Goal: Task Accomplishment & Management: Manage account settings

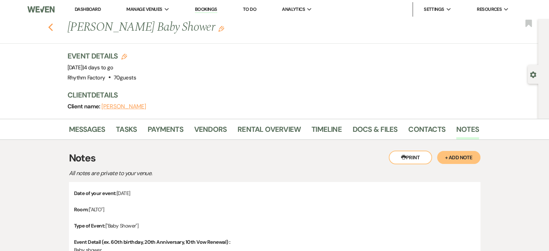
click at [53, 24] on use "button" at bounding box center [50, 27] width 5 height 8
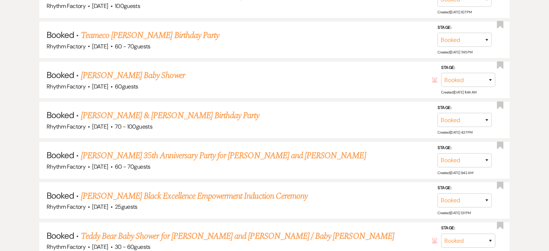
scroll to position [4601, 0]
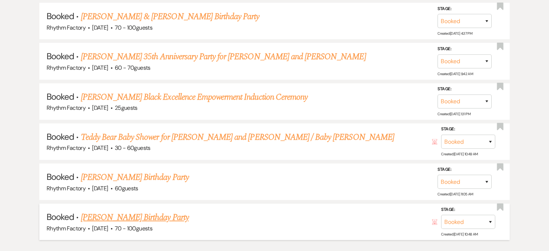
click at [131, 211] on link "[PERSON_NAME] Birthday Party" at bounding box center [135, 217] width 108 height 13
select select "12"
select select "4"
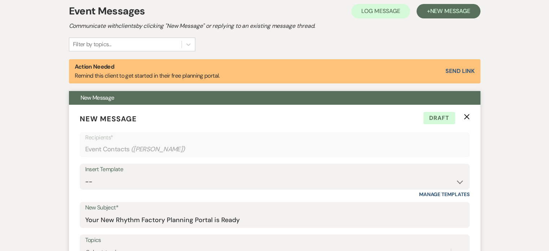
scroll to position [252, 0]
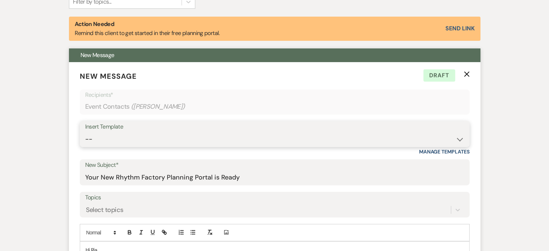
click at [460, 134] on select "-- Available Date I want PRICE More detail to give price Use our decor Wedding …" at bounding box center [274, 139] width 379 height 14
select select "4040"
click at [85, 132] on select "-- Available Date I want PRICE More detail to give price Use our decor Wedding …" at bounding box center [274, 139] width 379 height 14
type input "We’d Love to Hear About Your Experience at the Rhythm Factory!🌟"
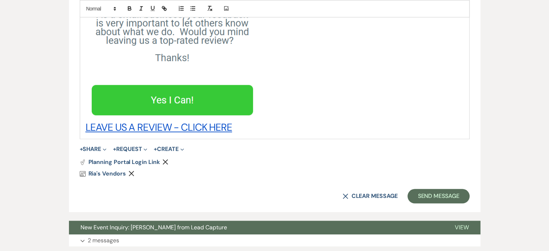
scroll to position [793, 0]
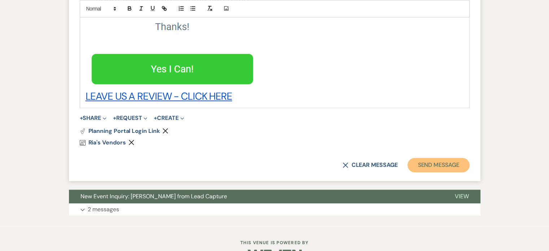
click at [430, 166] on button "Send Message" at bounding box center [438, 165] width 62 height 14
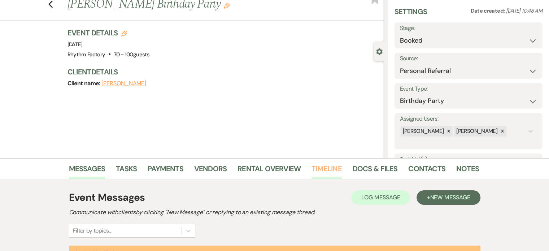
scroll to position [0, 0]
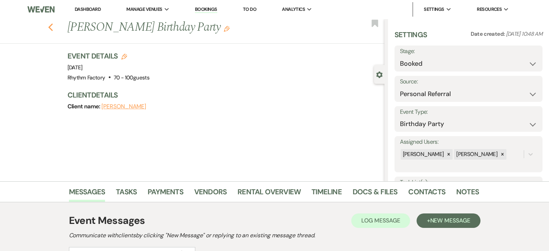
click at [52, 28] on use "button" at bounding box center [50, 27] width 5 height 8
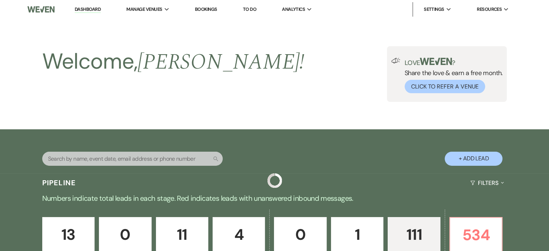
scroll to position [4601, 0]
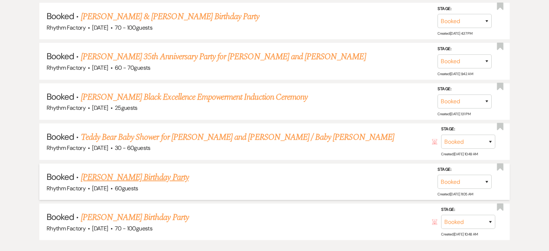
click at [117, 171] on link "[PERSON_NAME] Birthday Party" at bounding box center [135, 177] width 108 height 13
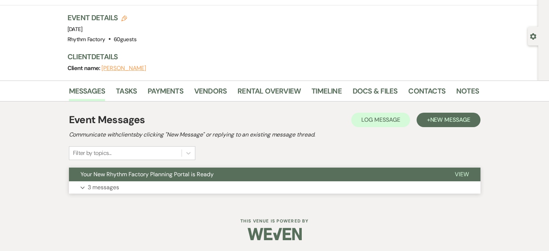
scroll to position [38, 0]
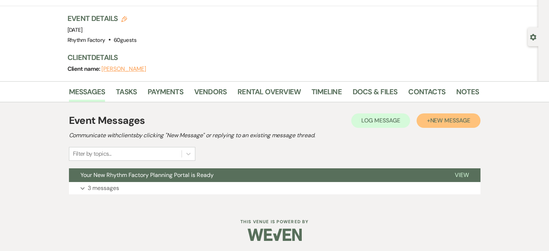
click at [460, 122] on span "New Message" at bounding box center [450, 121] width 40 height 8
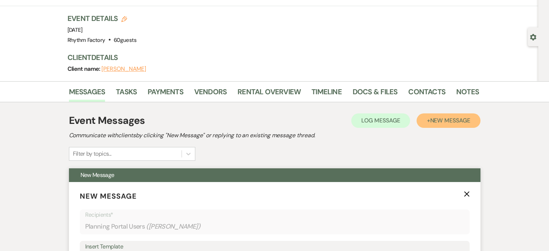
scroll to position [182, 0]
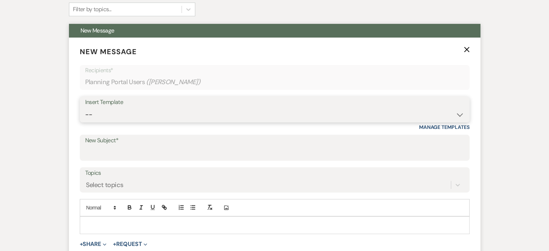
click at [461, 114] on select "-- Available Date I want PRICE More detail to give price Use our decor Wedding …" at bounding box center [274, 114] width 379 height 14
select select "4040"
click at [85, 107] on select "-- Available Date I want PRICE More detail to give price Use our decor Wedding …" at bounding box center [274, 114] width 379 height 14
type input "We’d Love to Hear About Your Experience at the Rhythm Factory!🌟"
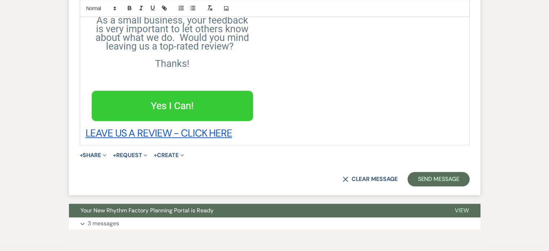
scroll to position [696, 0]
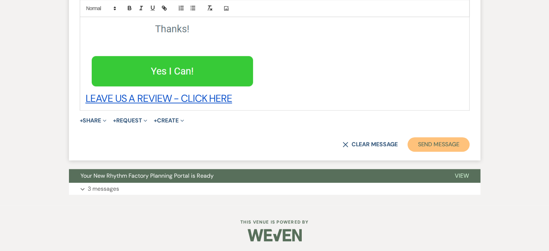
click at [439, 144] on button "Send Message" at bounding box center [438, 144] width 62 height 14
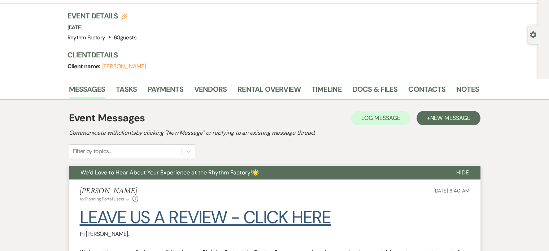
scroll to position [0, 0]
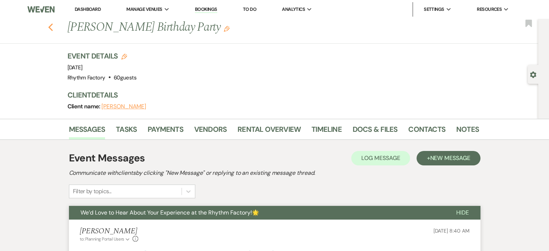
click at [53, 27] on icon "Previous" at bounding box center [50, 27] width 5 height 9
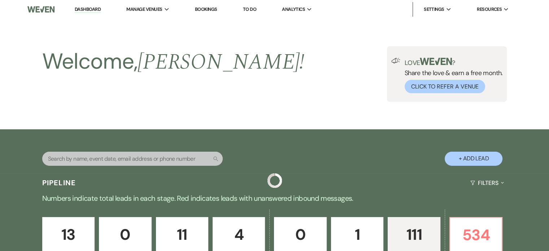
scroll to position [4601, 0]
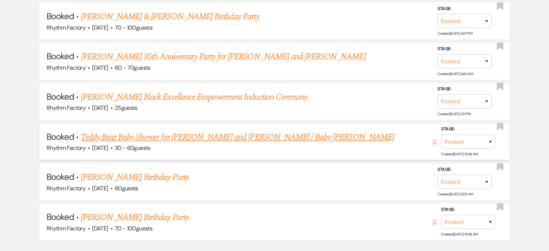
click at [269, 131] on link "Teddy Bear Baby Shower for [PERSON_NAME] and [PERSON_NAME] / Baby [PERSON_NAME]" at bounding box center [237, 137] width 313 height 13
select select "22"
select select "3"
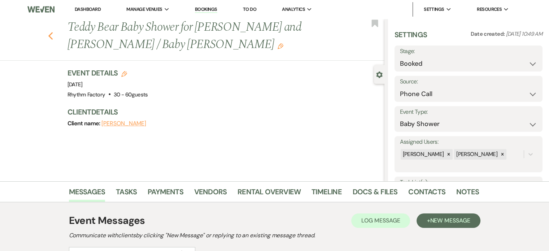
click at [53, 35] on icon "Previous" at bounding box center [50, 36] width 5 height 9
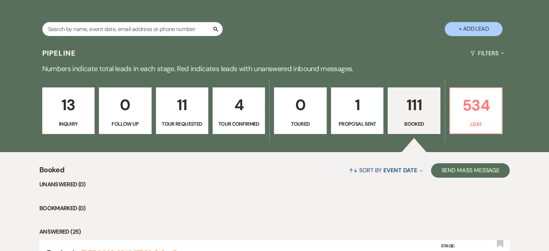
scroll to position [134, 0]
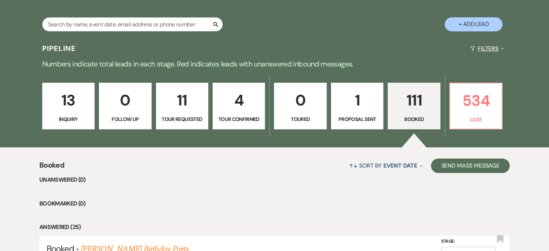
click at [504, 50] on button "Filters Expand" at bounding box center [486, 48] width 39 height 19
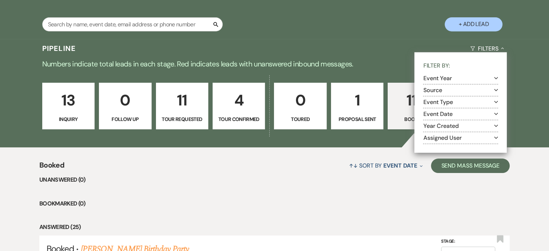
click at [496, 114] on icon "Expand" at bounding box center [496, 114] width 4 height 6
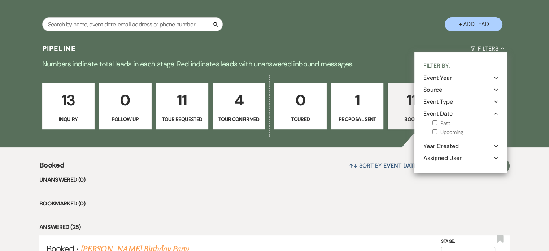
click at [433, 131] on input "Upcoming" at bounding box center [434, 131] width 5 height 5
checkbox input "true"
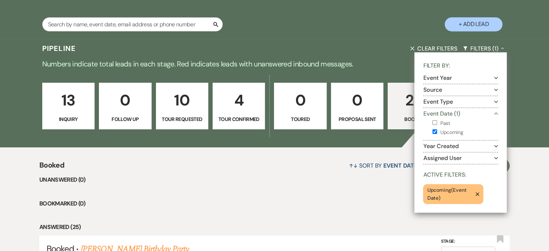
click at [523, 141] on div "13 Inquiry 0 Follow Up 10 Tour Requested 4 Tour Confirmed 0 Toured 0 Proposal S…" at bounding box center [274, 111] width 519 height 74
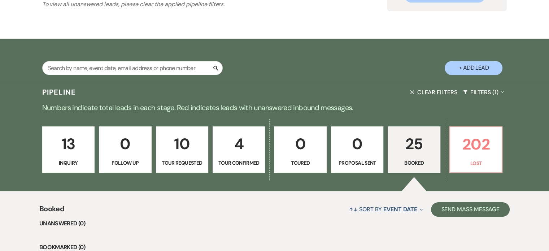
scroll to position [144, 0]
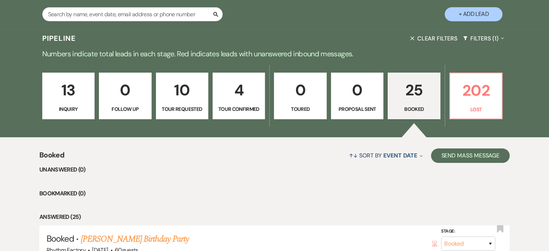
click at [67, 91] on p "13" at bounding box center [68, 90] width 43 height 24
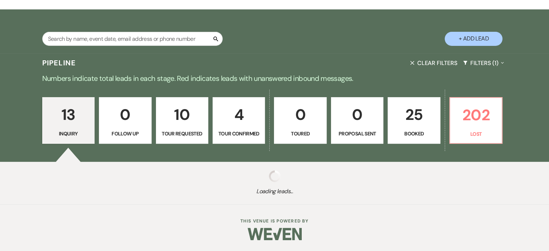
scroll to position [144, 0]
